Goal: Information Seeking & Learning: Learn about a topic

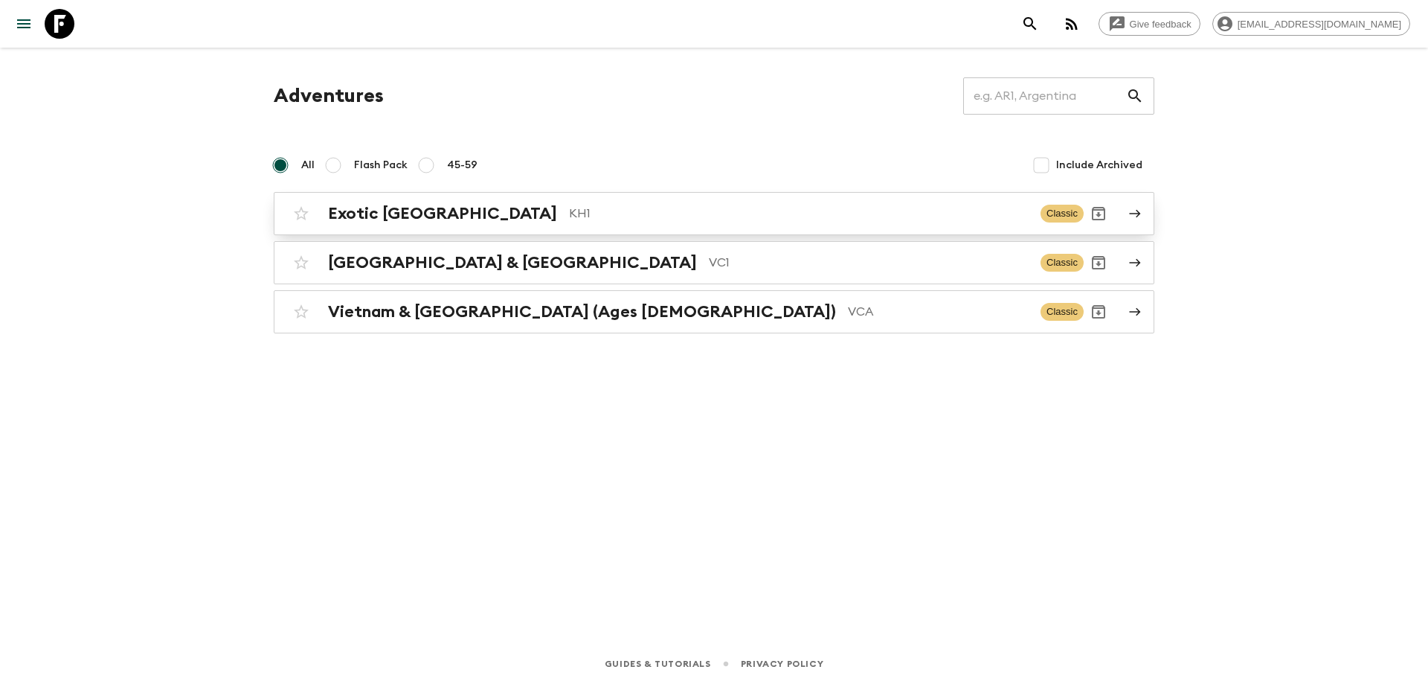
click at [569, 213] on p "KH1" at bounding box center [799, 214] width 460 height 18
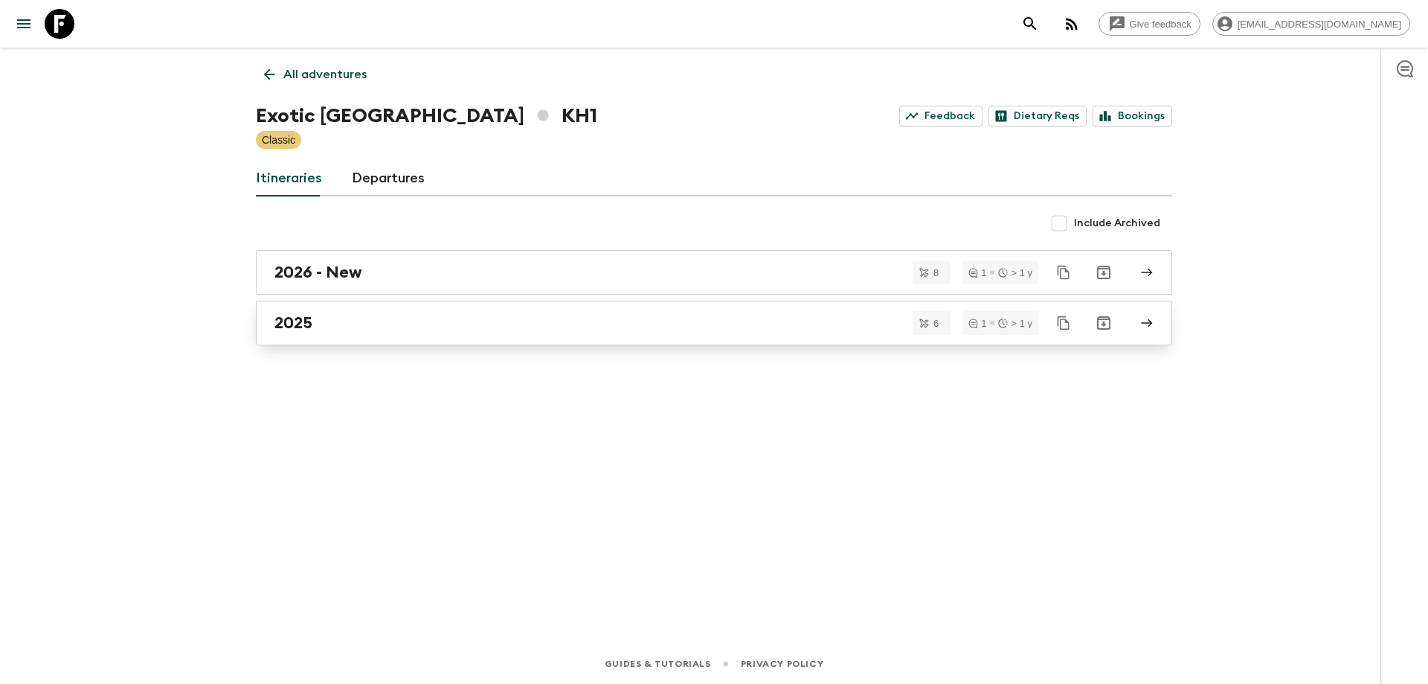
click at [483, 309] on link "2025" at bounding box center [714, 323] width 916 height 45
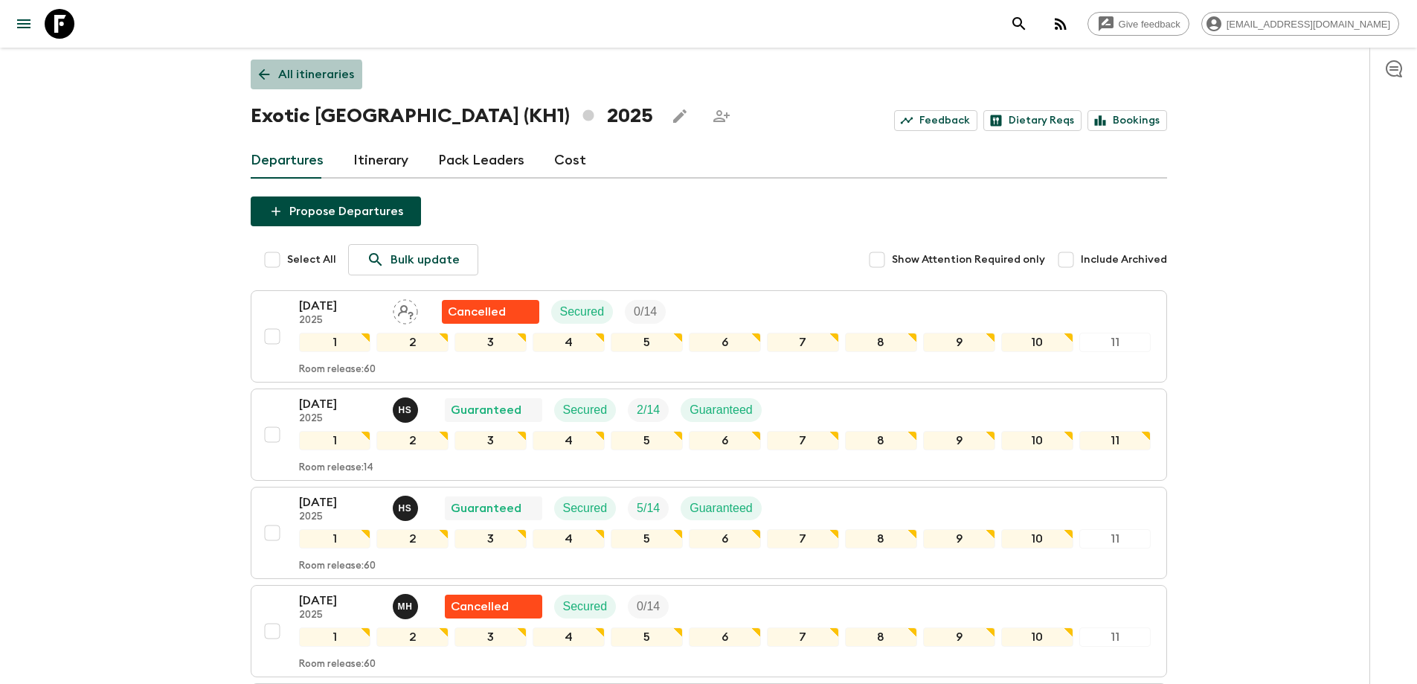
click at [259, 80] on icon at bounding box center [264, 74] width 16 height 16
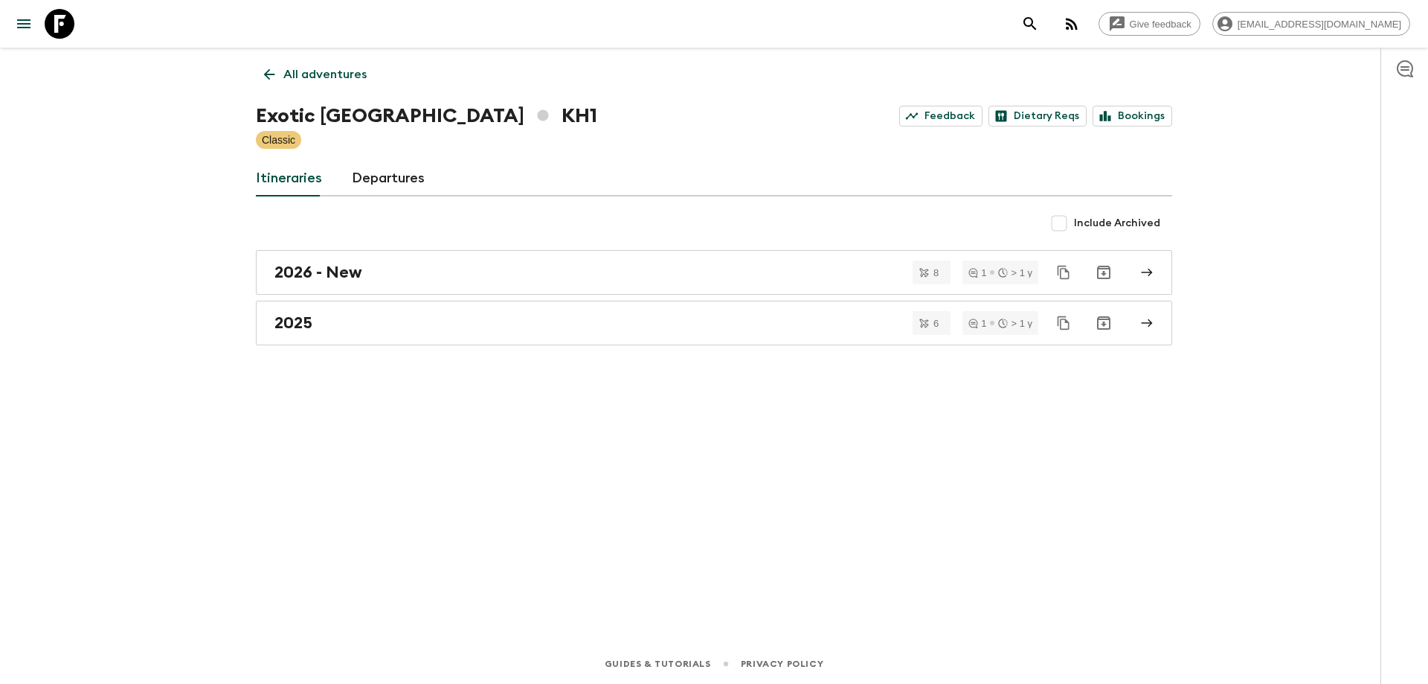
click at [259, 80] on link "All adventures" at bounding box center [315, 75] width 119 height 30
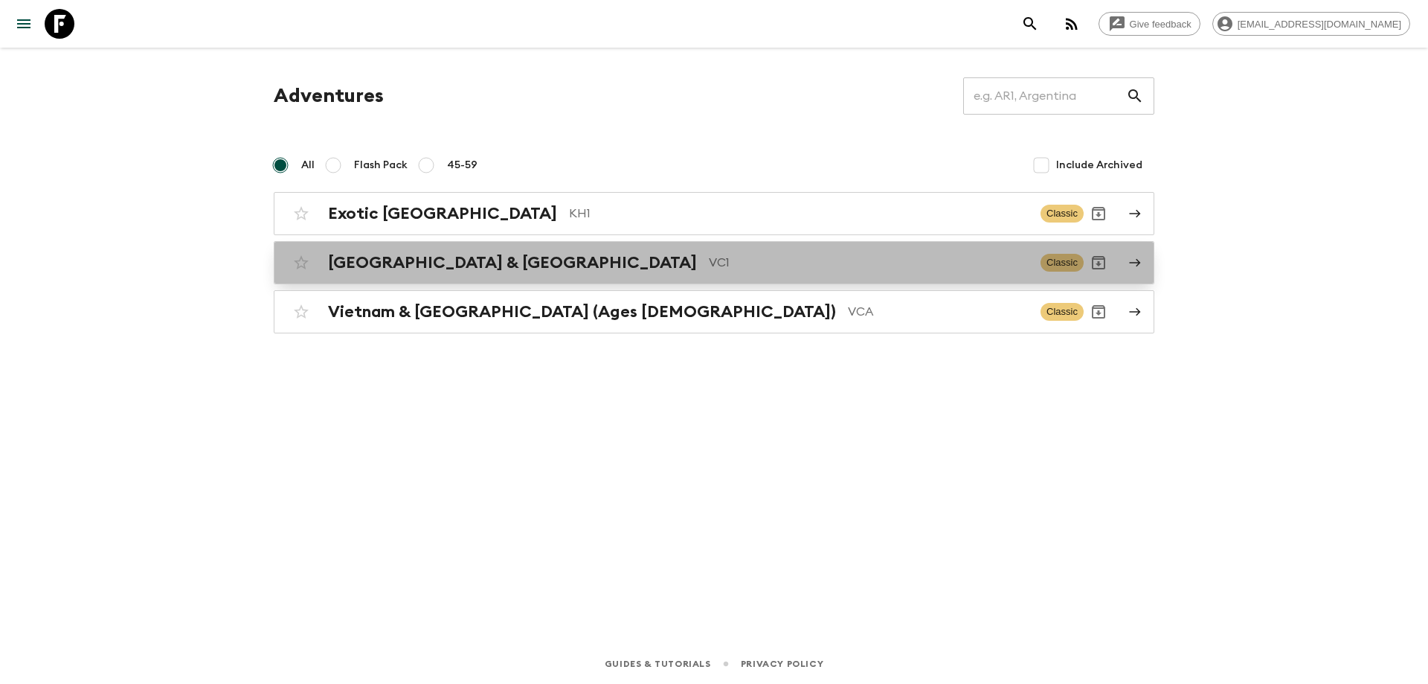
click at [368, 254] on h2 "[GEOGRAPHIC_DATA] & [GEOGRAPHIC_DATA]" at bounding box center [512, 262] width 369 height 19
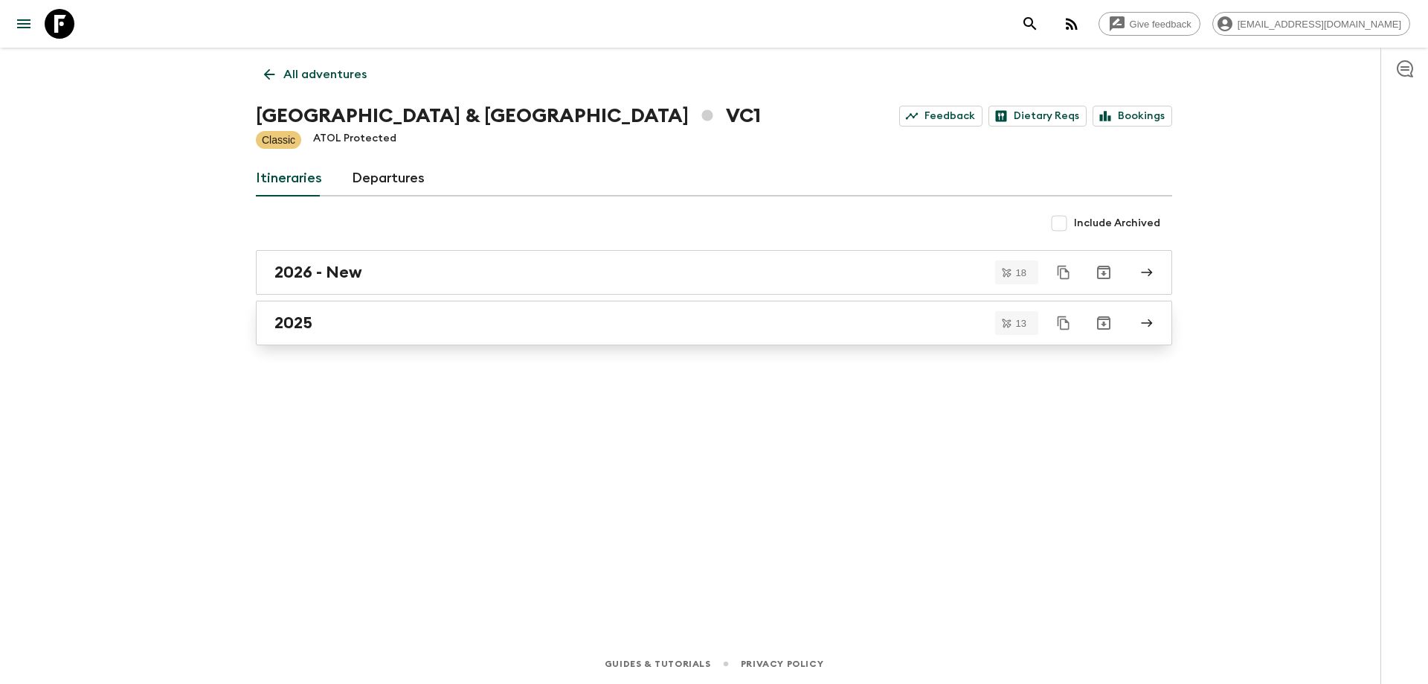
click at [371, 330] on div "2025" at bounding box center [700, 322] width 851 height 19
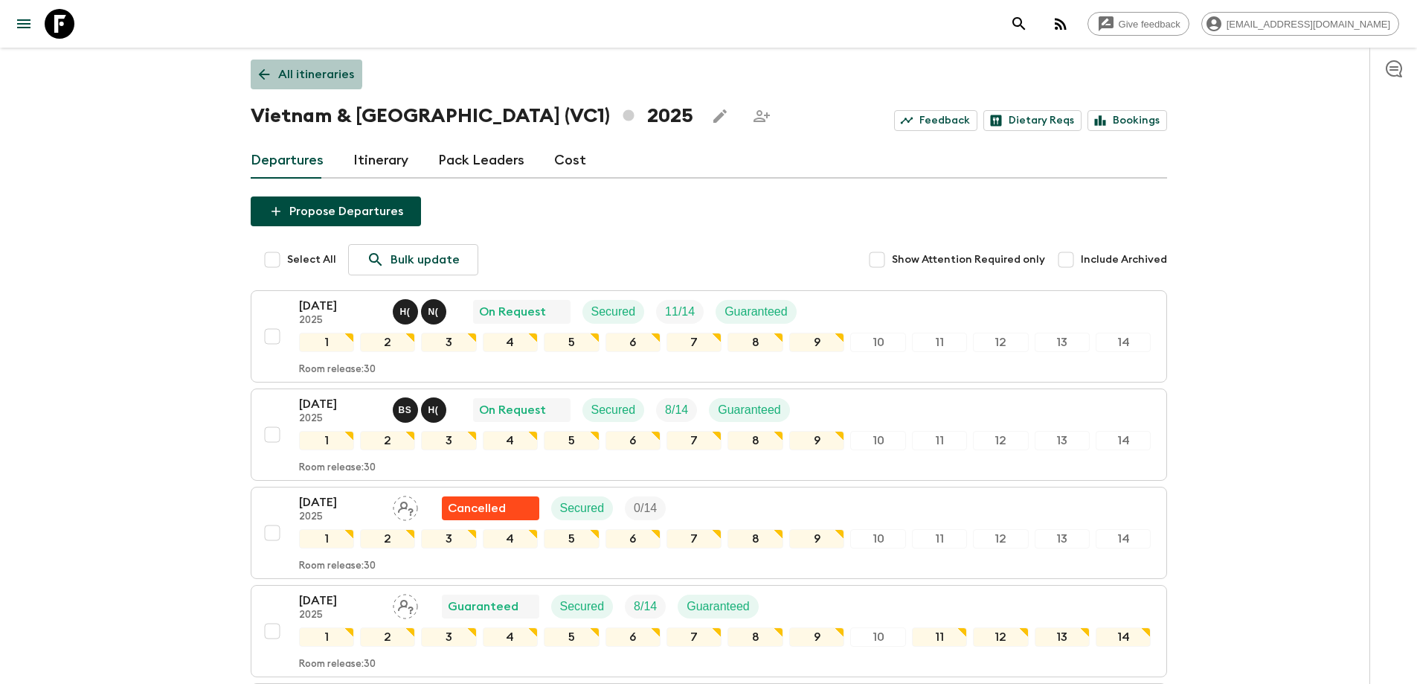
click at [260, 61] on link "All itineraries" at bounding box center [307, 75] width 112 height 30
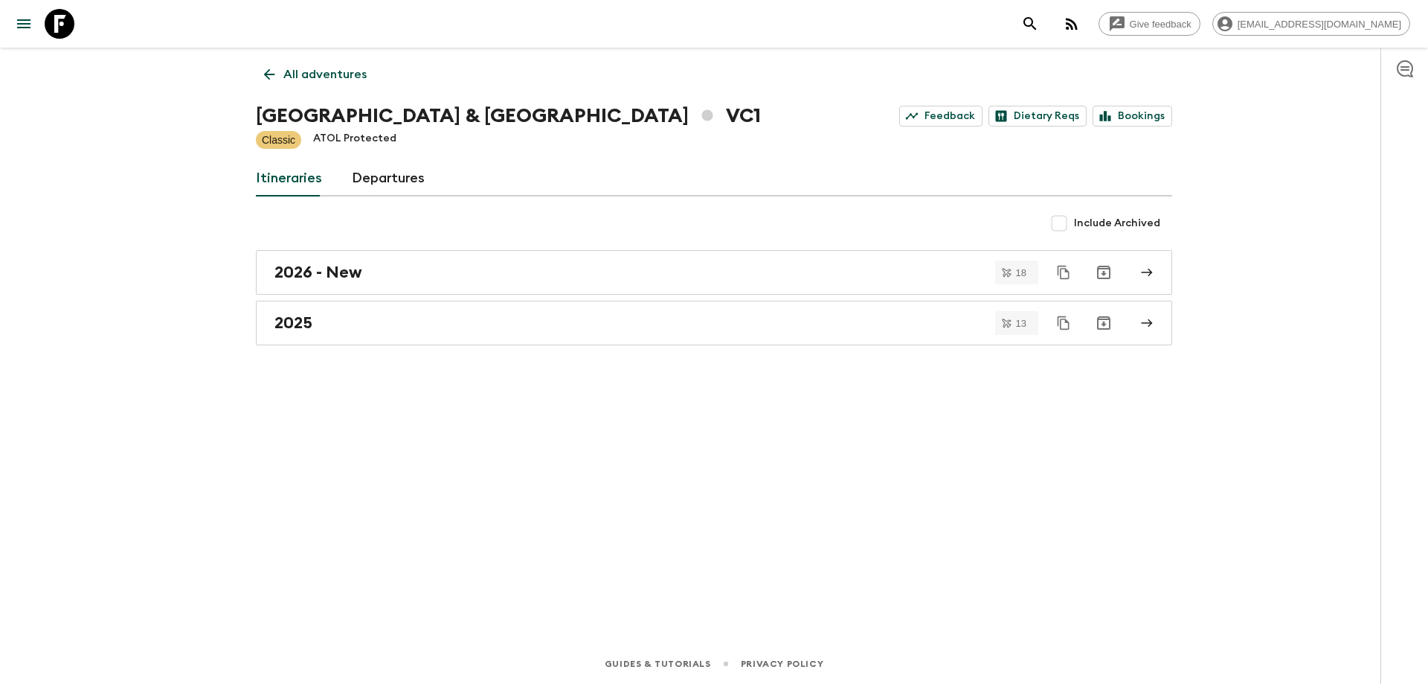
click at [264, 71] on icon at bounding box center [269, 74] width 16 height 16
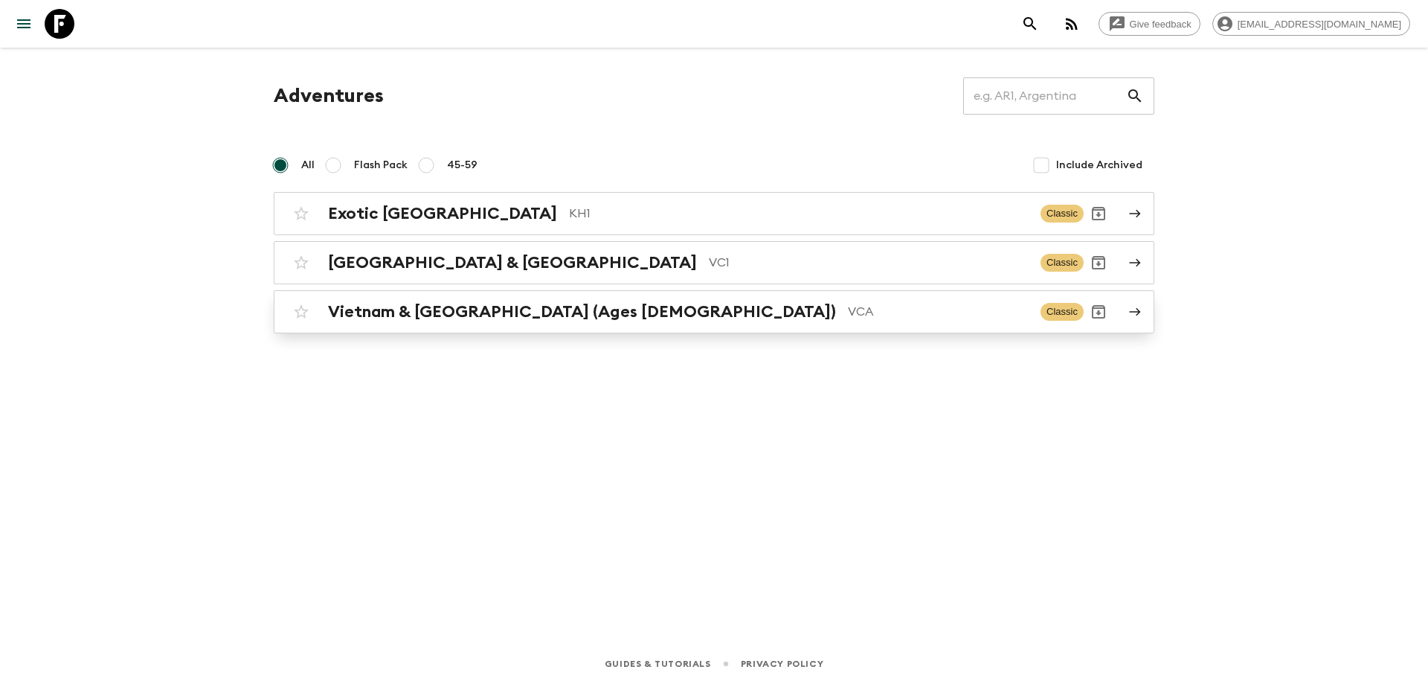
click at [504, 307] on h2 "Vietnam & [GEOGRAPHIC_DATA] (Ages [DEMOGRAPHIC_DATA])" at bounding box center [582, 311] width 508 height 19
